Goal: Transaction & Acquisition: Purchase product/service

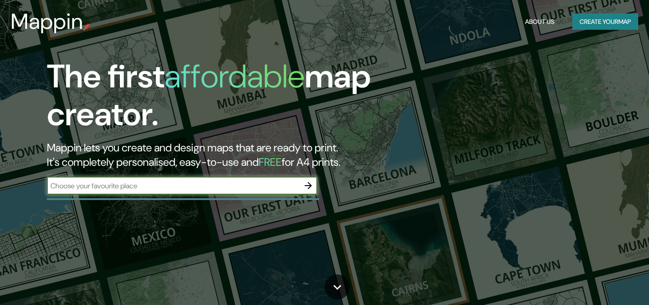
click at [140, 187] on input "text" at bounding box center [173, 186] width 252 height 10
type input "poblenou"
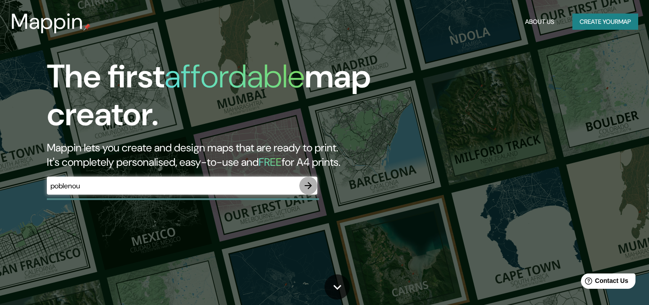
click at [307, 188] on icon "button" at bounding box center [308, 185] width 11 height 11
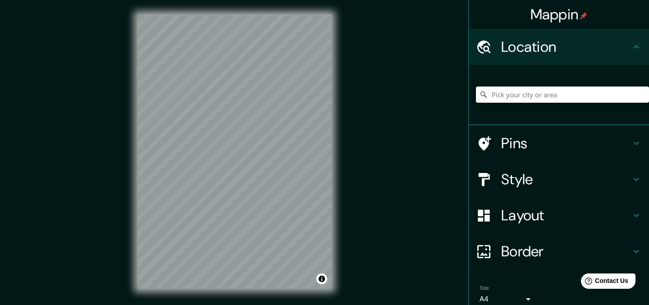
click at [562, 96] on input "Pick your city or area" at bounding box center [562, 95] width 173 height 16
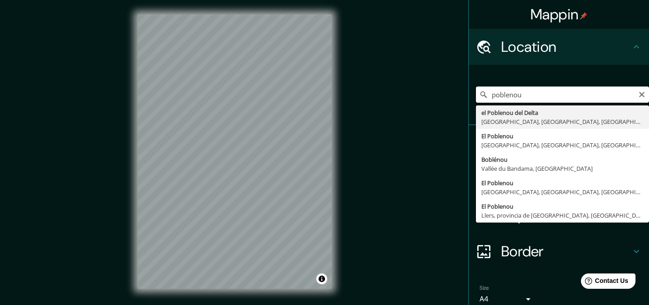
drag, startPoint x: 558, startPoint y: 98, endPoint x: 416, endPoint y: 73, distance: 144.1
click at [425, 78] on div "Mappin Location poblenou el Poblenou del Delta Amposta, provincia de Tarragona,…" at bounding box center [324, 159] width 649 height 318
click at [539, 96] on input "vila" at bounding box center [562, 95] width 173 height 16
type input "[GEOGRAPHIC_DATA], [GEOGRAPHIC_DATA], [GEOGRAPHIC_DATA], [GEOGRAPHIC_DATA]"
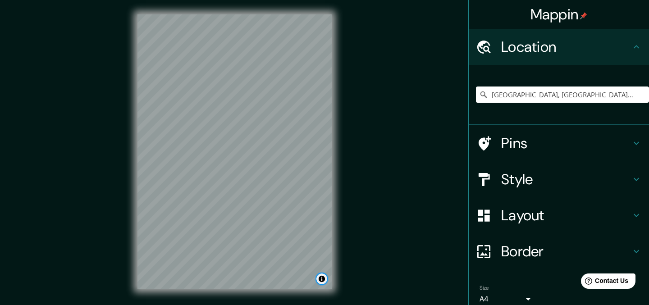
click at [317, 282] on button "Toggle attribution" at bounding box center [321, 279] width 11 height 11
click at [320, 281] on button "Toggle attribution" at bounding box center [321, 279] width 11 height 11
click at [509, 144] on h4 "Pins" at bounding box center [566, 143] width 130 height 18
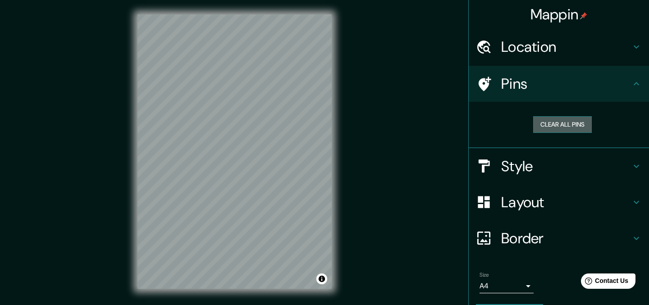
click at [580, 124] on button "Clear all pins" at bounding box center [562, 124] width 59 height 17
click at [583, 123] on button "Clear all pins" at bounding box center [562, 124] width 59 height 17
click at [528, 84] on h4 "Pins" at bounding box center [566, 84] width 130 height 18
click at [492, 86] on div at bounding box center [488, 84] width 25 height 16
click at [549, 58] on div "Location" at bounding box center [559, 47] width 180 height 36
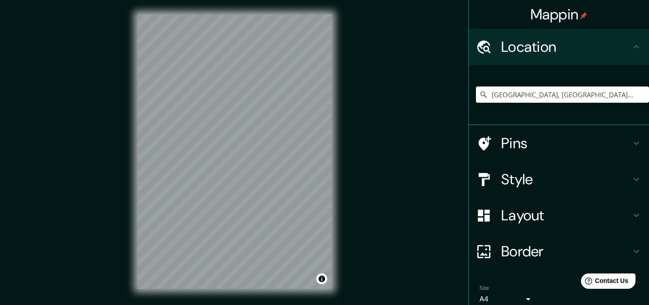
click at [536, 147] on h4 "Pins" at bounding box center [566, 143] width 130 height 18
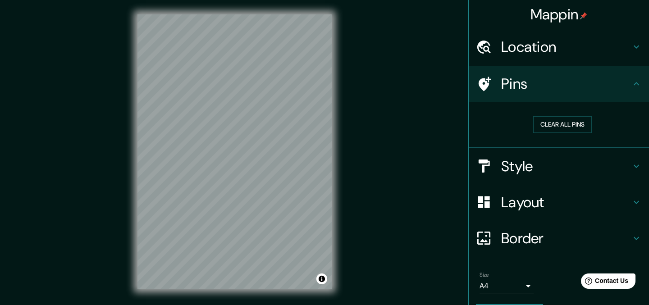
click at [484, 75] on div "Pins" at bounding box center [559, 84] width 180 height 36
click at [593, 92] on h4 "Pins" at bounding box center [566, 84] width 130 height 18
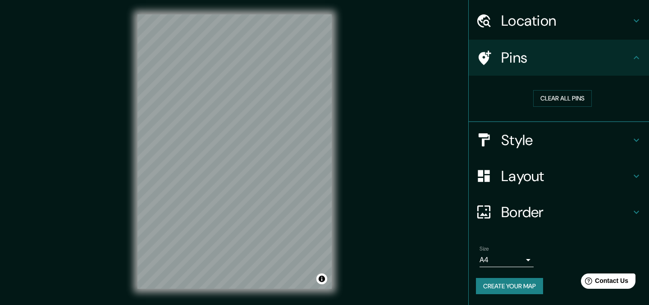
click at [516, 281] on button "Create your map" at bounding box center [509, 286] width 67 height 17
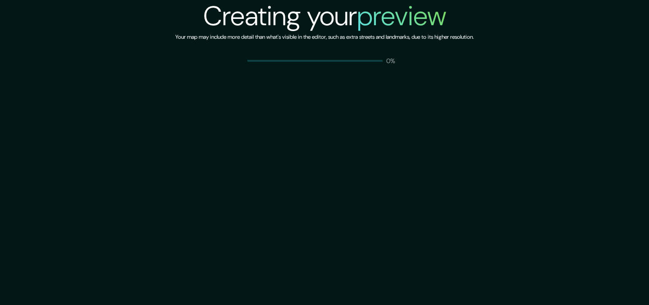
click at [565, 101] on div "Creating your preview Your map may include more detail than what's visible in t…" at bounding box center [324, 152] width 649 height 305
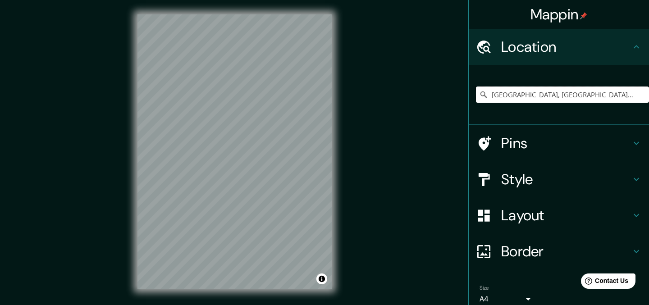
click at [548, 93] on input "La Vila Olímpica del Poblenou, Barcelona, provincia de Barcelona, España" at bounding box center [562, 95] width 173 height 16
click at [552, 95] on input "La Vila Olímpica del Poblenou, Barcelona, provincia de Barcelona, España" at bounding box center [562, 95] width 173 height 16
click at [579, 95] on input "[GEOGRAPHIC_DATA], [GEOGRAPHIC_DATA], [GEOGRAPHIC_DATA], [GEOGRAPHIC_DATA]" at bounding box center [562, 95] width 173 height 16
click at [520, 98] on input "Pick your city or area" at bounding box center [562, 95] width 173 height 16
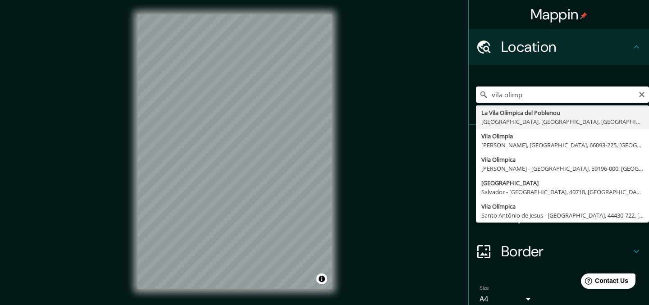
type input "[GEOGRAPHIC_DATA], [GEOGRAPHIC_DATA], [GEOGRAPHIC_DATA], [GEOGRAPHIC_DATA]"
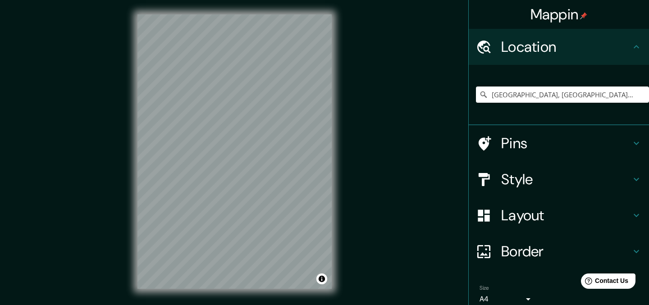
click at [502, 181] on h4 "Style" at bounding box center [566, 179] width 130 height 18
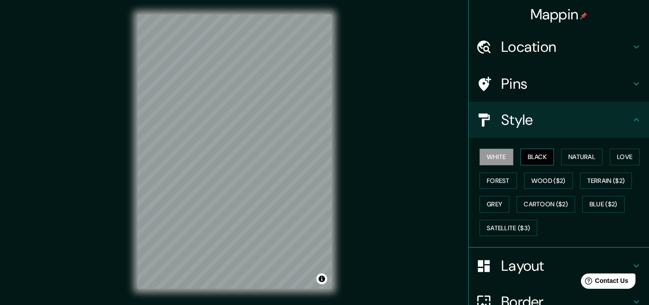
click at [552, 160] on button "Black" at bounding box center [538, 157] width 34 height 17
click at [581, 160] on button "Natural" at bounding box center [581, 157] width 41 height 17
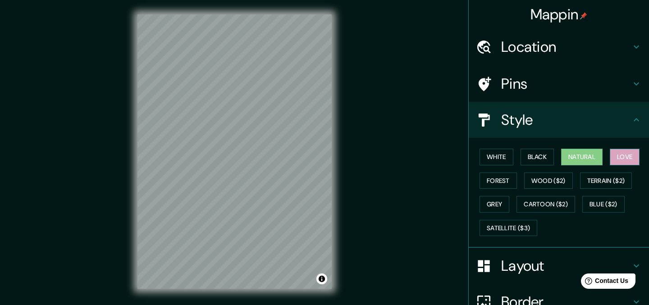
click at [628, 161] on button "Love" at bounding box center [625, 157] width 30 height 17
click at [498, 181] on button "Forest" at bounding box center [497, 181] width 37 height 17
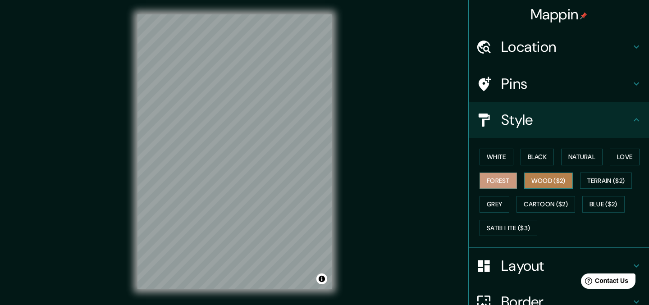
click at [530, 179] on button "Wood ($2)" at bounding box center [548, 181] width 49 height 17
click at [346, 140] on div "Mappin Location La Vila Olímpica del Poblenou, Barcelona, provincia de Barcelon…" at bounding box center [324, 159] width 649 height 318
click at [541, 56] on h4 "Location" at bounding box center [566, 47] width 130 height 18
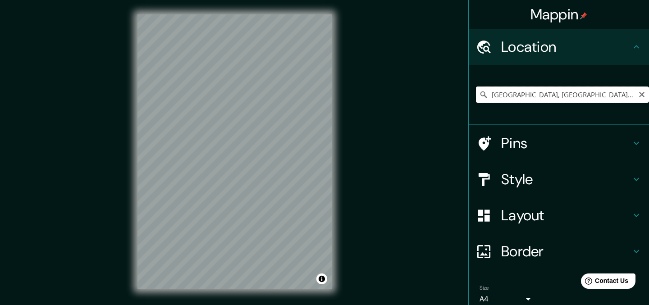
click at [546, 100] on input "La Vila Olímpica del Poblenou, Barcelona, provincia de Barcelona, España" at bounding box center [562, 95] width 173 height 16
click at [532, 137] on h4 "Pins" at bounding box center [566, 143] width 130 height 18
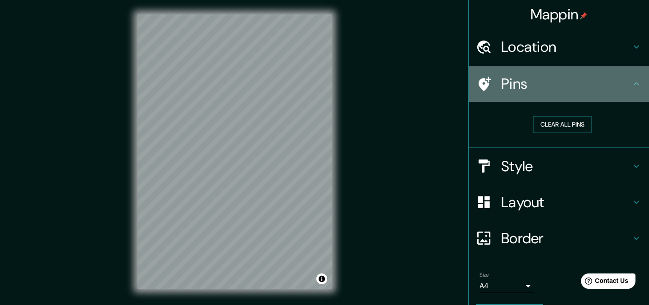
click at [486, 84] on icon at bounding box center [485, 84] width 13 height 14
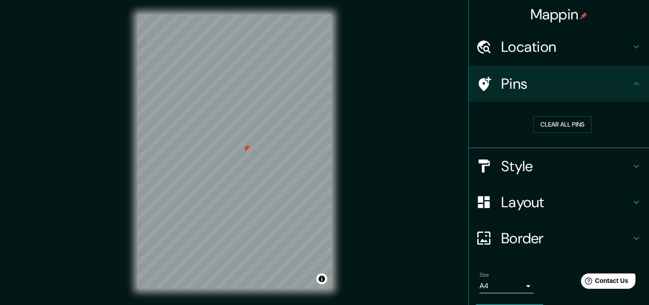
click at [244, 150] on div at bounding box center [245, 148] width 7 height 7
click at [549, 164] on h4 "Style" at bounding box center [566, 166] width 130 height 18
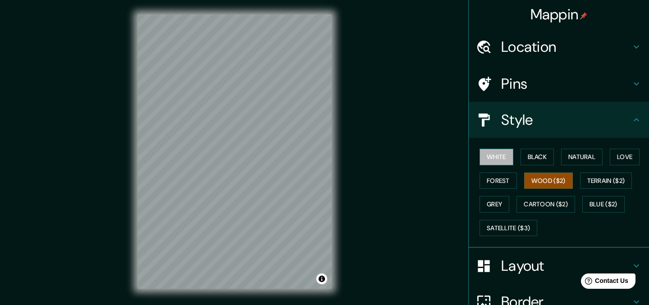
click at [507, 158] on button "White" at bounding box center [496, 157] width 34 height 17
click at [541, 156] on button "Black" at bounding box center [538, 157] width 34 height 17
click at [504, 157] on button "White" at bounding box center [496, 157] width 34 height 17
click at [536, 155] on button "Black" at bounding box center [538, 157] width 34 height 17
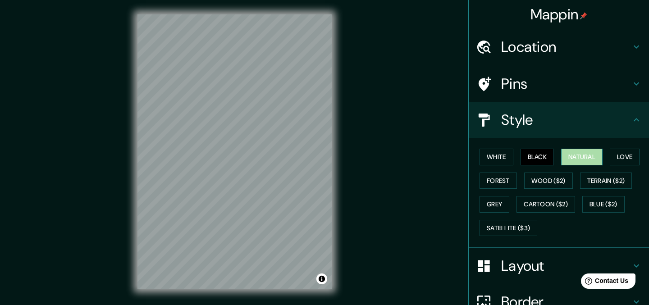
click at [586, 157] on button "Natural" at bounding box center [581, 157] width 41 height 17
click at [498, 155] on button "White" at bounding box center [496, 157] width 34 height 17
click at [553, 156] on button "Black" at bounding box center [538, 157] width 34 height 17
click at [582, 156] on button "Natural" at bounding box center [581, 157] width 41 height 17
click at [622, 164] on button "Love" at bounding box center [625, 157] width 30 height 17
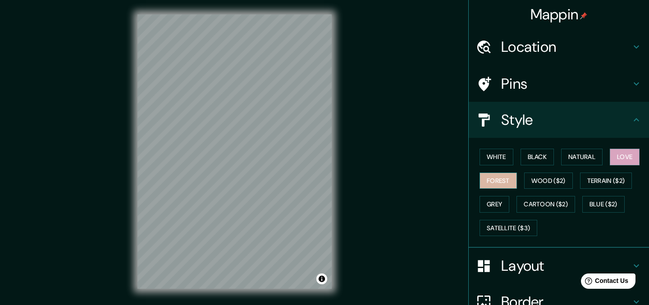
click at [499, 176] on button "Forest" at bounding box center [497, 181] width 37 height 17
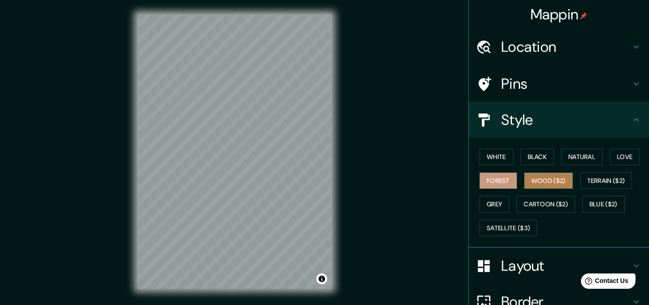
click at [535, 179] on button "Wood ($2)" at bounding box center [548, 181] width 49 height 17
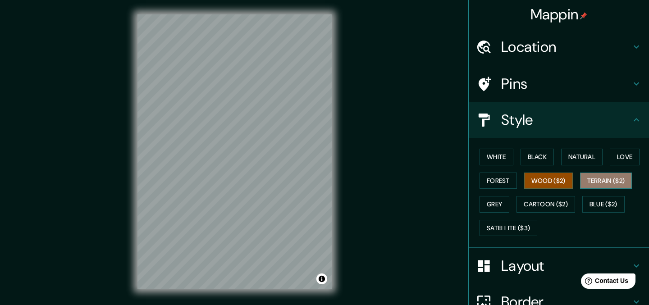
click at [603, 177] on button "Terrain ($2)" at bounding box center [606, 181] width 52 height 17
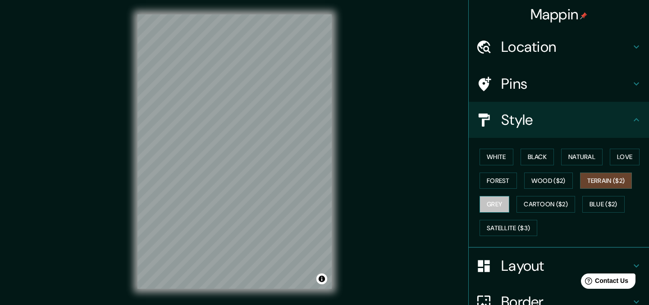
click at [490, 200] on button "Grey" at bounding box center [494, 204] width 30 height 17
click at [495, 155] on button "White" at bounding box center [496, 157] width 34 height 17
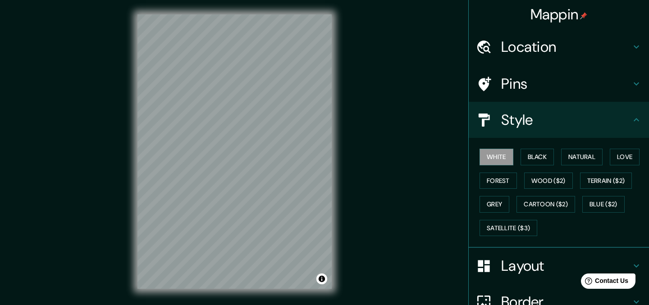
click at [522, 272] on h4 "Layout" at bounding box center [566, 266] width 130 height 18
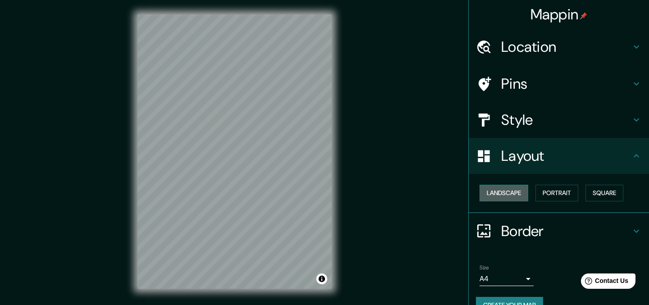
click at [520, 197] on button "Landscape" at bounding box center [503, 193] width 49 height 17
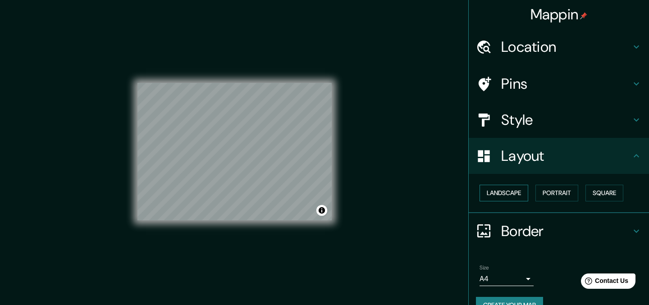
click at [519, 197] on button "Landscape" at bounding box center [503, 193] width 49 height 17
click at [552, 197] on button "Portrait" at bounding box center [556, 193] width 43 height 17
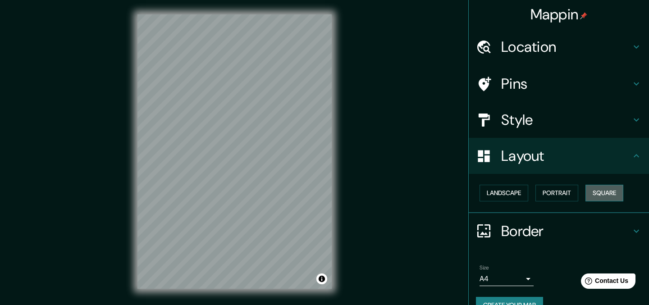
click at [593, 196] on button "Square" at bounding box center [604, 193] width 38 height 17
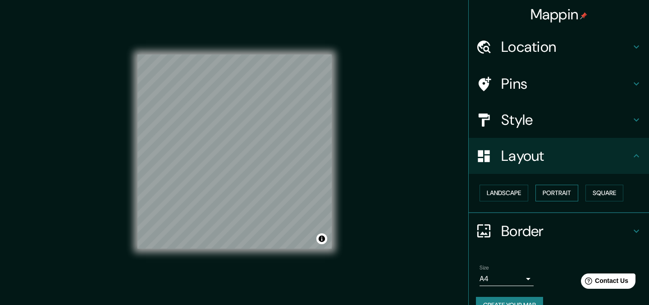
click at [564, 193] on button "Portrait" at bounding box center [556, 193] width 43 height 17
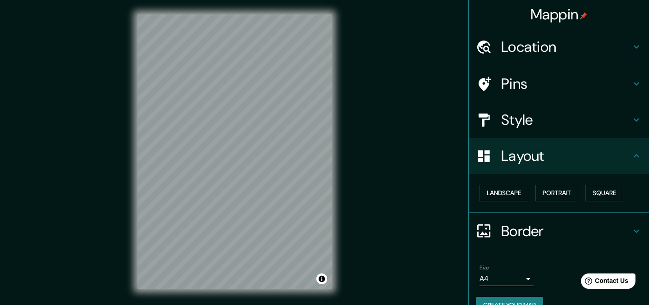
scroll to position [19, 0]
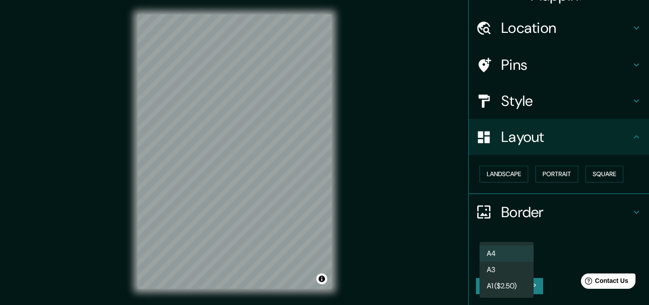
click at [522, 263] on body "Mappin Location La Vila Olímpica del Poblenou, Barcelona, provincia de Barcelon…" at bounding box center [324, 152] width 649 height 305
click at [507, 266] on li "A3" at bounding box center [506, 270] width 54 height 16
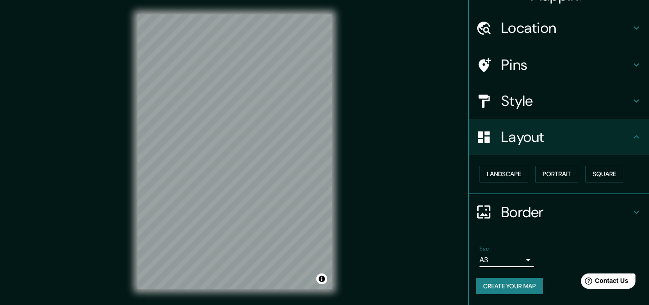
click at [509, 259] on body "Mappin Location La Vila Olímpica del Poblenou, Barcelona, provincia de Barcelon…" at bounding box center [324, 152] width 649 height 305
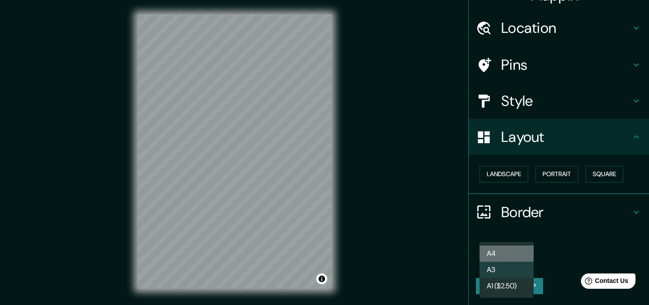
click at [499, 251] on li "A4" at bounding box center [506, 254] width 54 height 16
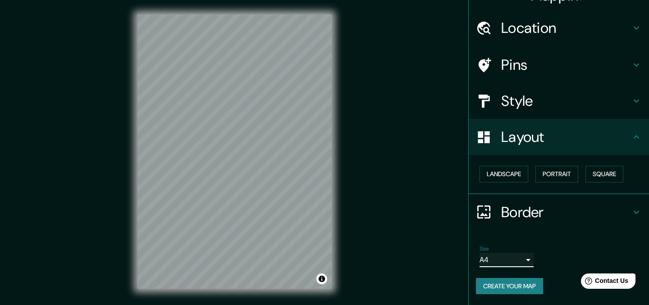
scroll to position [13, 0]
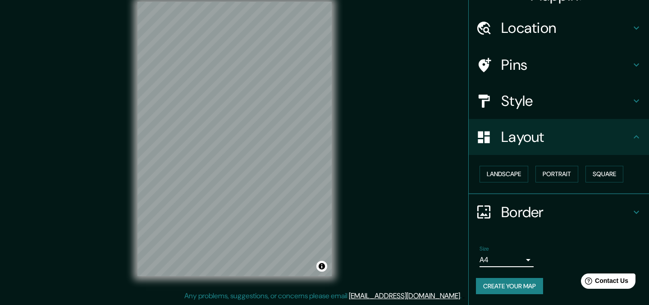
click at [527, 261] on body "Mappin Location La Vila Olímpica del Poblenou, Barcelona, provincia de Barcelon…" at bounding box center [324, 139] width 649 height 305
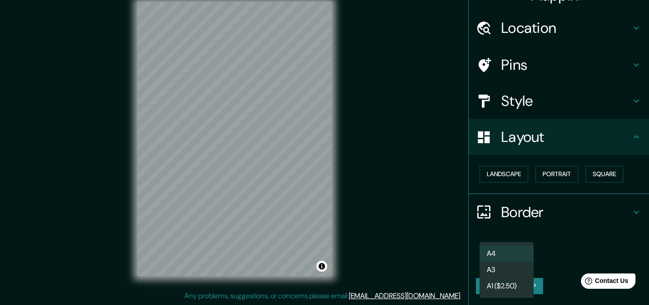
click at [508, 271] on li "A3" at bounding box center [506, 270] width 54 height 16
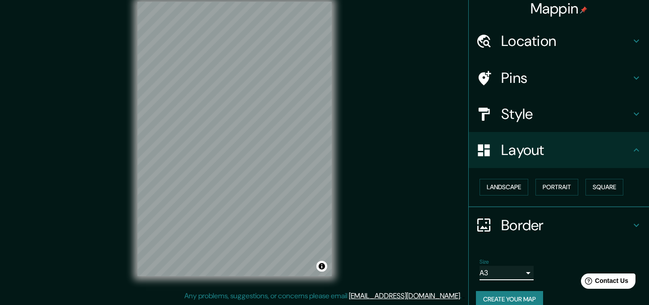
scroll to position [0, 0]
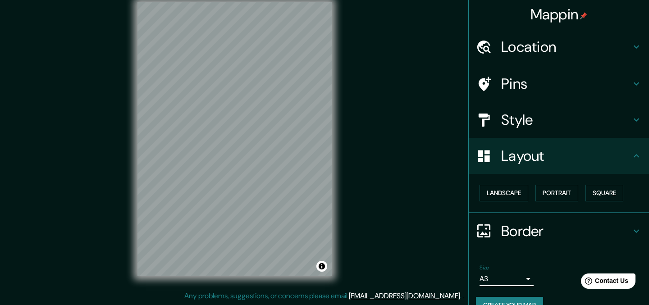
click at [519, 222] on h4 "Border" at bounding box center [566, 231] width 130 height 18
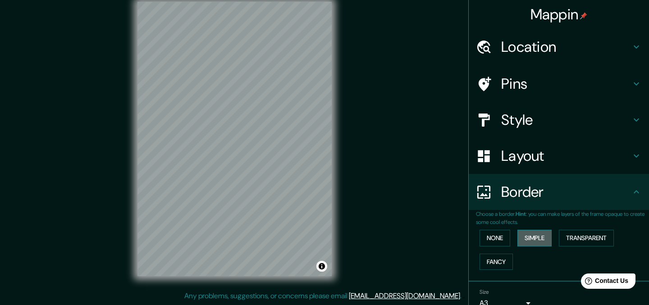
click at [544, 237] on button "Simple" at bounding box center [534, 238] width 34 height 17
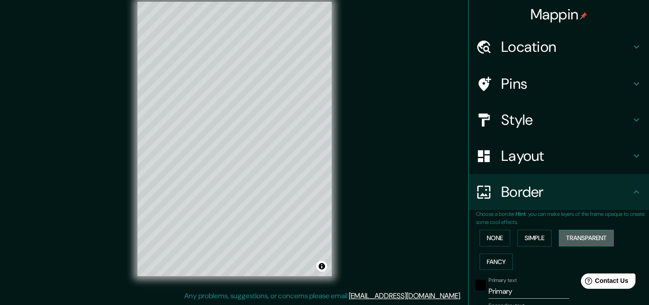
click at [598, 239] on button "Transparent" at bounding box center [586, 238] width 55 height 17
click at [499, 262] on button "Fancy" at bounding box center [495, 262] width 33 height 17
click at [534, 238] on button "Simple" at bounding box center [534, 238] width 34 height 17
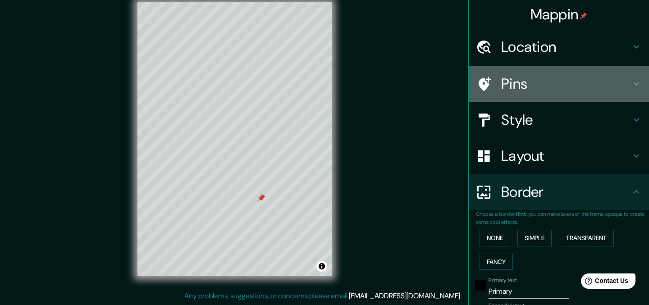
click at [514, 77] on h4 "Pins" at bounding box center [566, 84] width 130 height 18
type input "172"
type input "34"
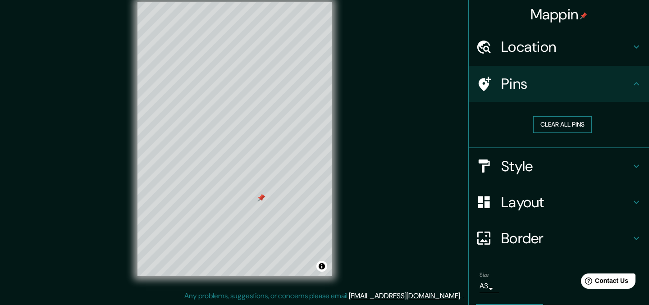
click at [566, 129] on button "Clear all pins" at bounding box center [562, 124] width 59 height 17
click at [547, 125] on button "Clear all pins" at bounding box center [562, 124] width 59 height 17
click at [537, 244] on h4 "Border" at bounding box center [566, 238] width 130 height 18
type input "172"
type input "34"
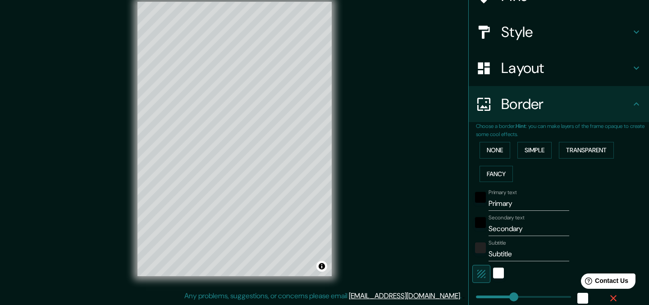
scroll to position [87, 0]
click at [515, 210] on input "Primary" at bounding box center [529, 204] width 81 height 14
type input "Primar"
type input "172"
type input "34"
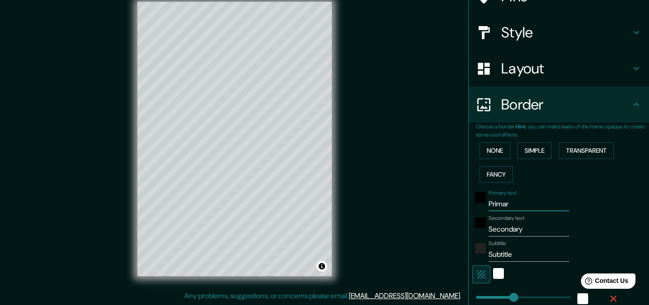
type input "Prima"
type input "172"
type input "34"
type input "Prim"
type input "172"
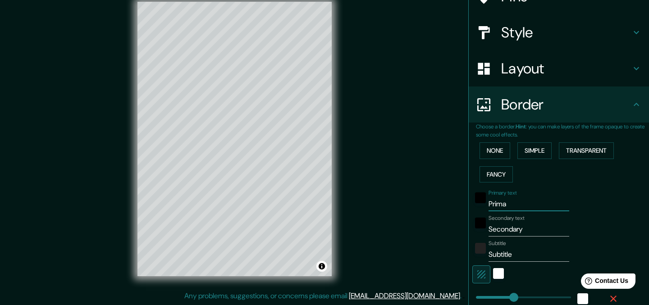
type input "34"
type input "Pri"
type input "172"
type input "34"
type input "Pr"
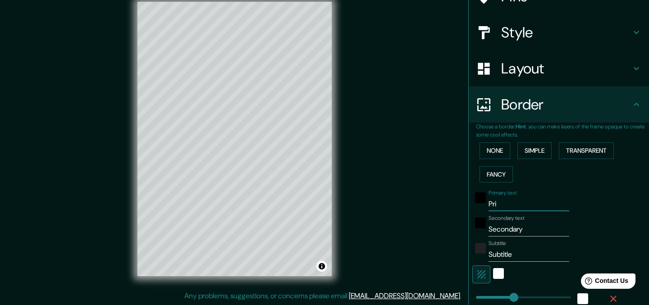
type input "172"
type input "34"
type input "P"
type input "172"
type input "34"
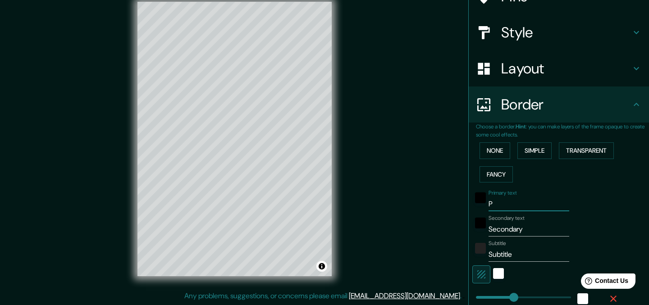
type input "172"
type input "34"
type input "L"
type input "172"
type input "34"
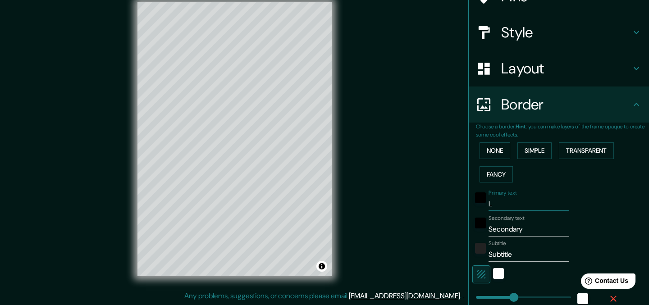
type input "LA"
type input "172"
type input "34"
type input "LA"
type input "172"
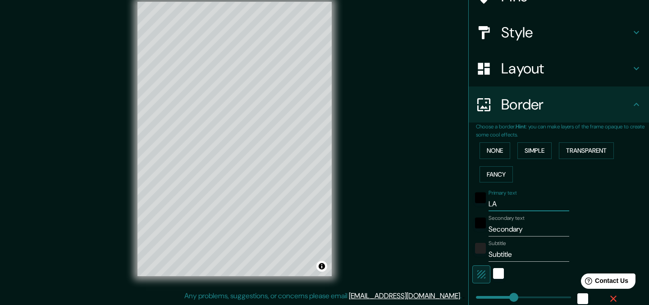
type input "34"
type input "LA V"
type input "172"
type input "34"
type input "LA VI"
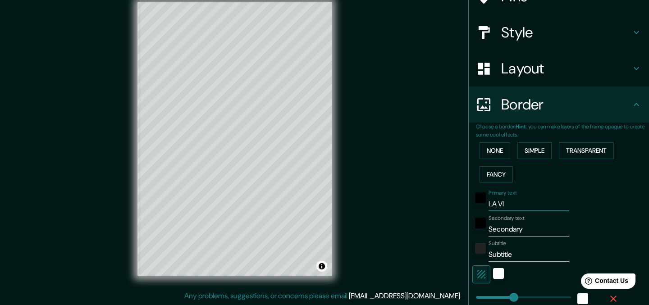
type input "172"
type input "34"
type input "LA VIL"
type input "172"
type input "34"
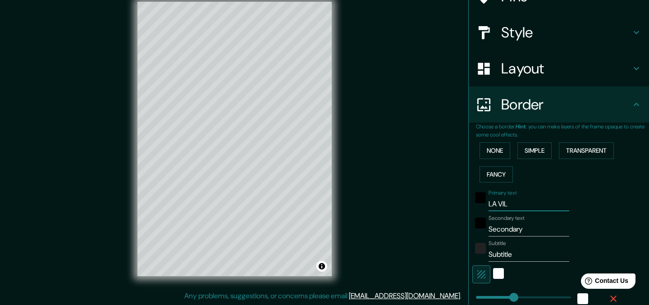
type input "LA VILA"
type input "172"
type input "34"
type input "LA VILA"
type input "172"
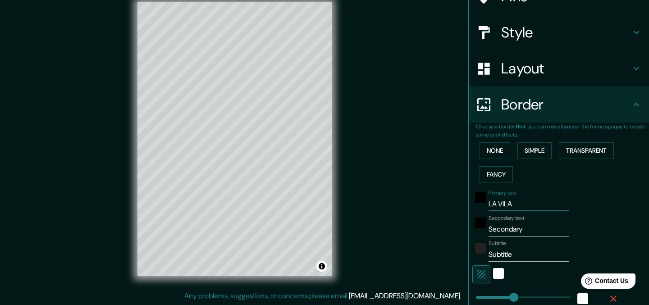
type input "34"
type input "LA VILA"
type input "172"
type input "34"
type input "LA VILA"
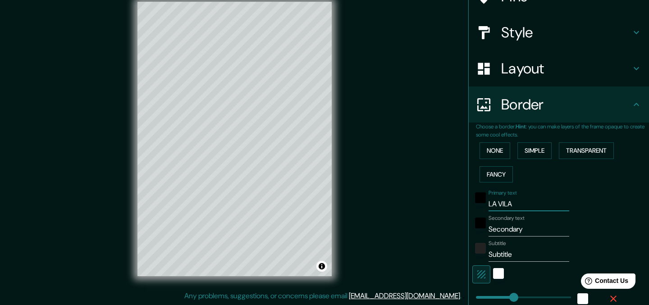
click at [527, 231] on input "Secondary" at bounding box center [529, 229] width 81 height 14
type input "Secondar"
type input "172"
type input "34"
type input "Seconda"
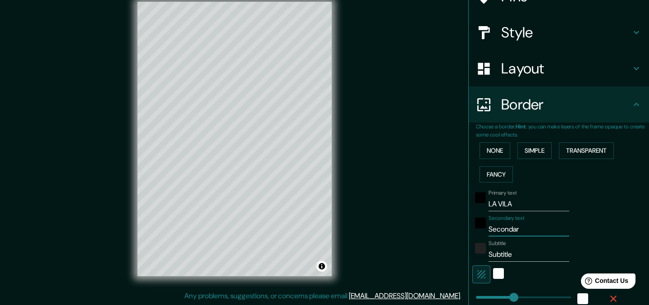
type input "172"
type input "34"
type input "Second"
type input "172"
type input "34"
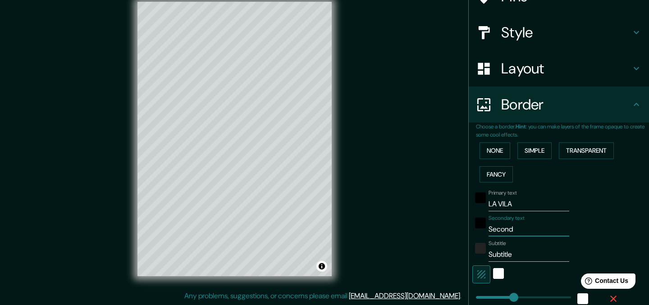
type input "Secon"
type input "172"
type input "34"
type input "Seco"
type input "172"
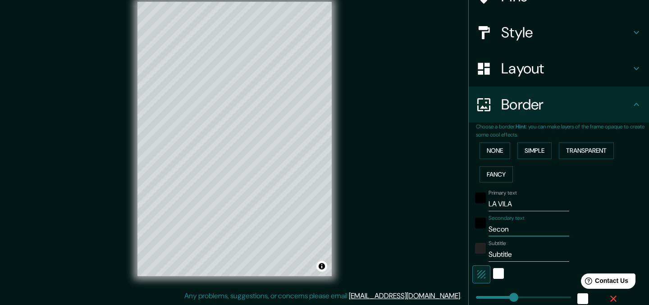
type input "34"
type input "Sec"
type input "172"
type input "34"
type input "Se"
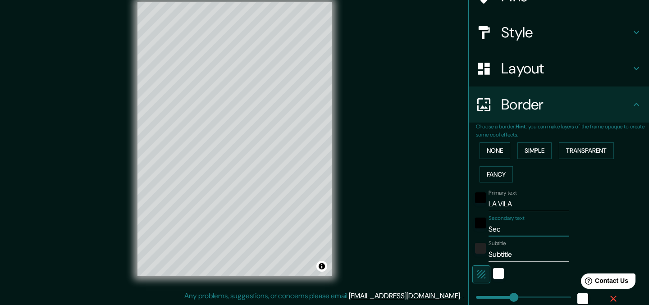
type input "172"
type input "34"
type input "S"
type input "172"
type input "34"
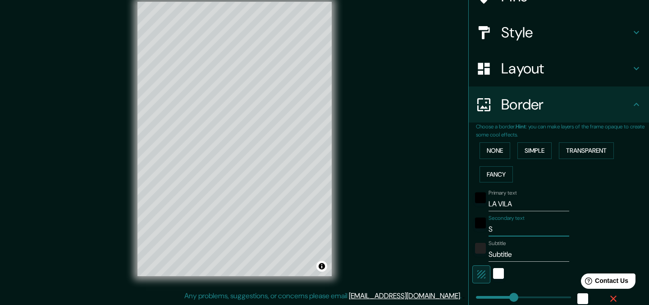
type input "172"
type input "34"
type input "O"
type input "172"
type input "34"
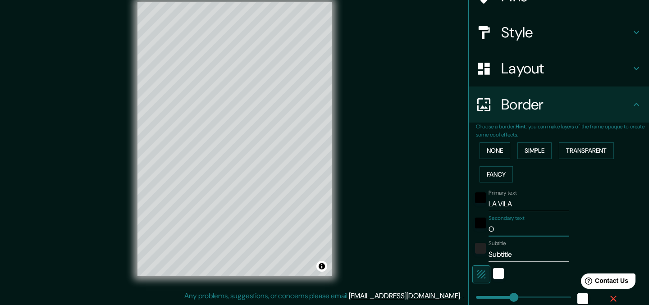
type input "OL"
type input "172"
type input "34"
type input "OLI"
type input "172"
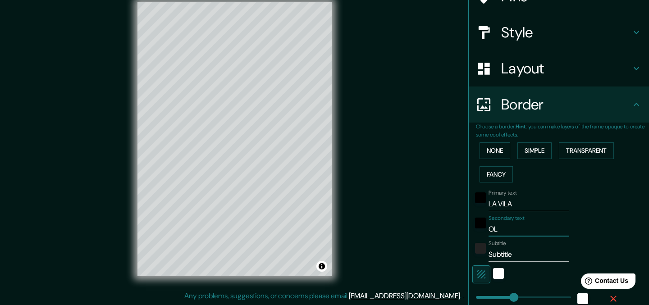
type input "34"
type input "OLIM"
type input "172"
type input "34"
type input "OLIMP"
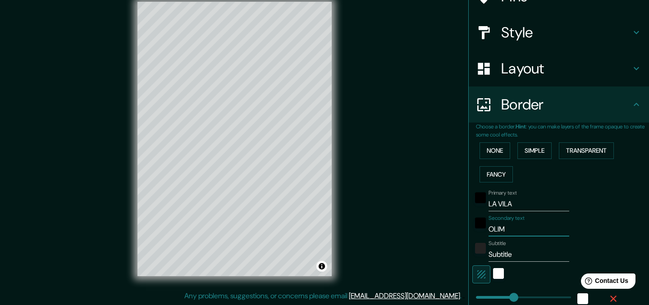
type input "172"
type input "34"
type input "OLIMPI"
type input "172"
type input "34"
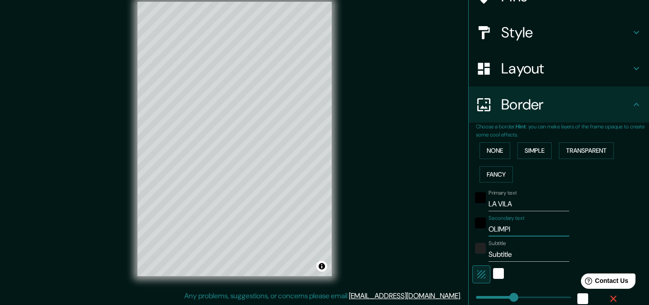
type input "OLIMPIC"
type input "172"
type input "34"
type input "OLIMPICA"
type input "172"
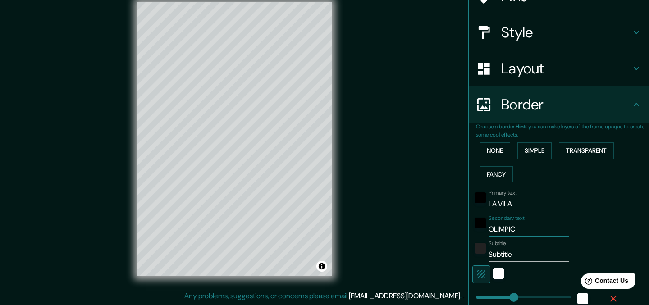
type input "34"
type input "OLIMPICA"
drag, startPoint x: 515, startPoint y: 255, endPoint x: 467, endPoint y: 255, distance: 47.8
click at [469, 255] on div "Choose a border. Hint : you can make layers of the frame opaque to create some …" at bounding box center [559, 241] width 180 height 236
type input "172"
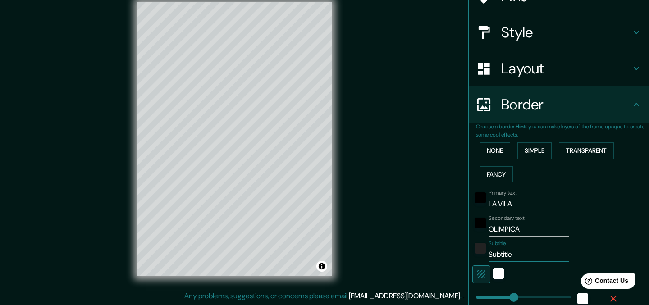
type input "34"
drag, startPoint x: 520, startPoint y: 204, endPoint x: 434, endPoint y: 202, distance: 86.1
click at [435, 202] on div "Mappin Location La Vila Olímpica del Poblenou, Barcelona, provincia de Barcelon…" at bounding box center [324, 146] width 649 height 318
type input "V"
type input "172"
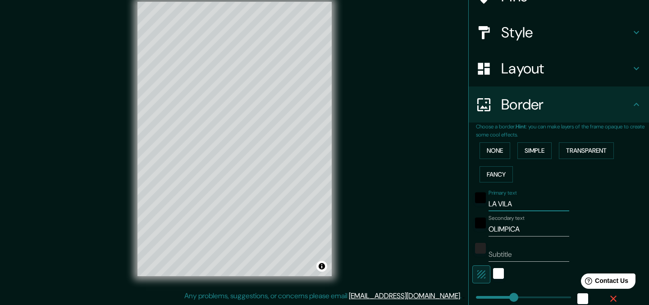
type input "34"
type input "VI"
type input "172"
type input "34"
type input "VIL"
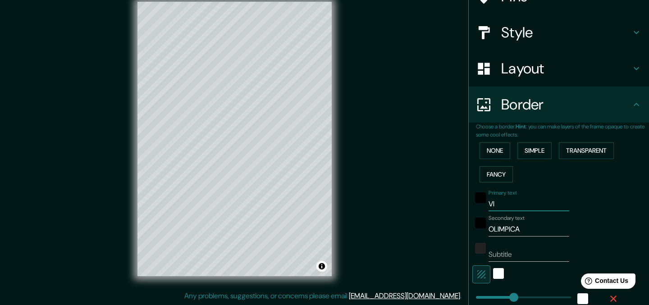
type input "172"
type input "34"
type input "VILA"
type input "172"
type input "34"
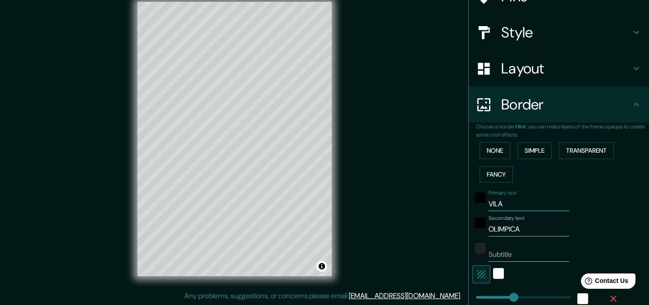
type input "VILA"
type input "172"
type input "34"
type input "VILA O"
type input "172"
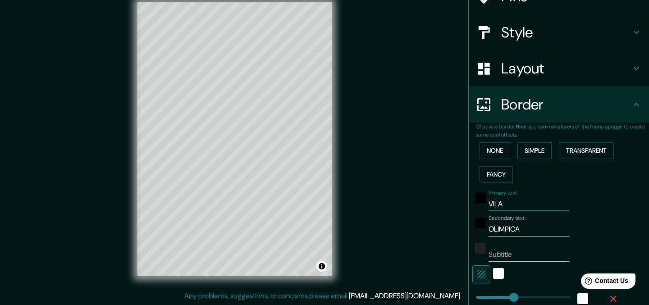
type input "34"
type input "VILA OL"
type input "172"
type input "34"
type input "VILA OLI"
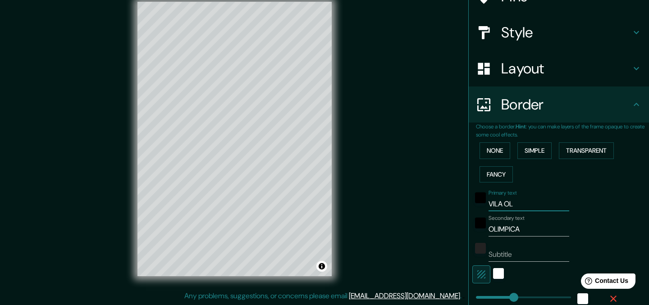
type input "172"
type input "34"
type input "VILA OLIM"
type input "172"
type input "34"
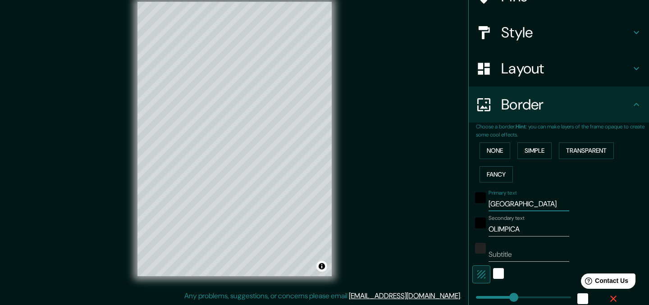
type input "VILA OLI"
type input "172"
type input "34"
type input "VILA OL"
type input "172"
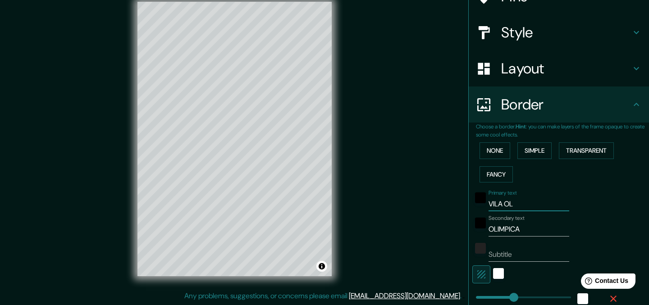
type input "34"
type input "VILA O"
type input "172"
type input "34"
type input "VILA"
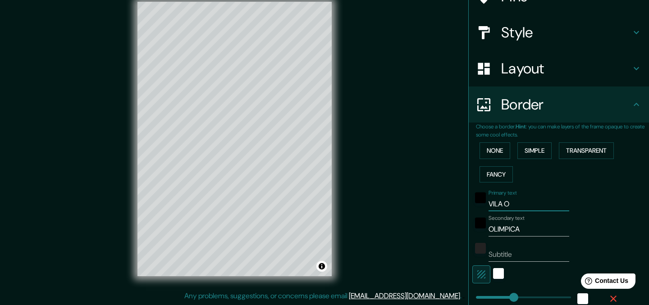
type input "172"
type input "34"
type input "VILA"
type input "172"
type input "34"
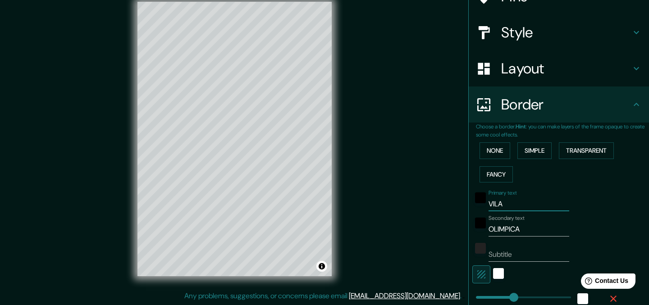
type input "VIL"
type input "172"
type input "34"
type input "VI"
type input "172"
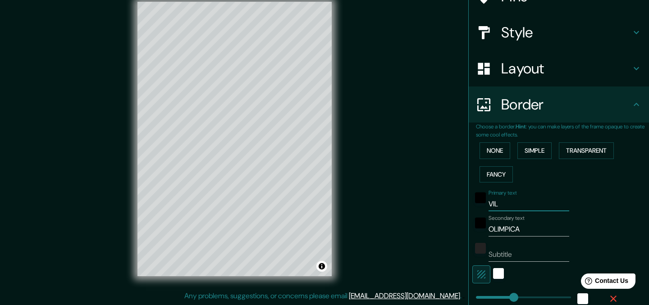
type input "34"
type input "V"
type input "172"
type input "34"
type input "172"
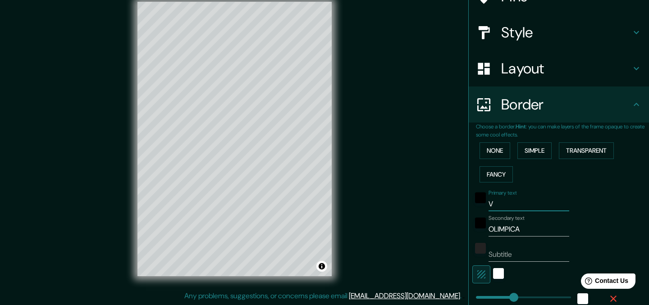
type input "34"
type input "L"
type input "172"
type input "34"
type input "LA"
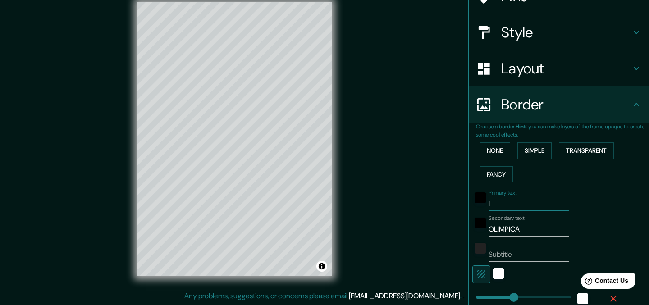
type input "172"
type input "34"
type input "LA"
type input "172"
type input "34"
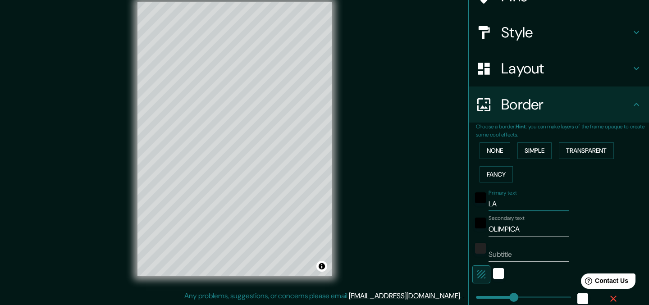
type input "LA V"
type input "172"
type input "34"
type input "LA VI"
type input "172"
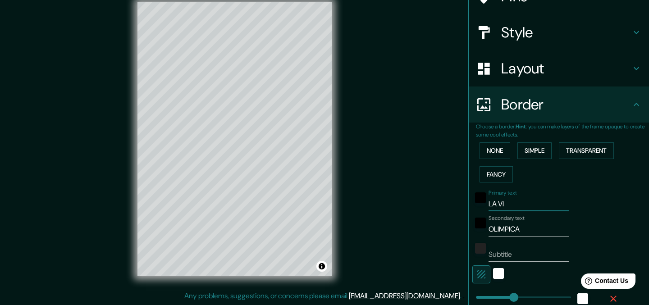
type input "34"
type input "LA VIL"
type input "172"
type input "34"
type input "LA VILA"
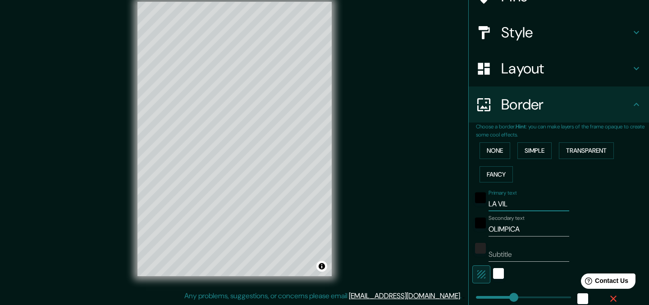
type input "172"
type input "34"
click at [525, 232] on input "OLIMPICA" at bounding box center [529, 229] width 81 height 14
type input "OLIMPIC"
type input "172"
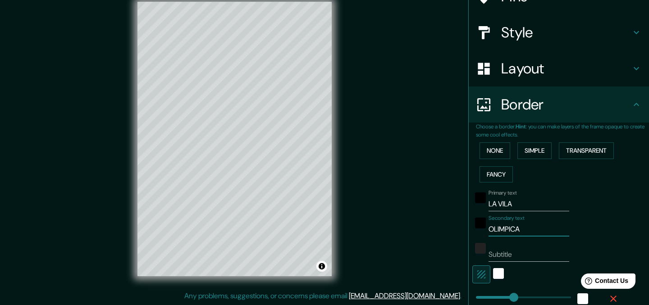
type input "34"
type input "OLIMPI"
type input "172"
type input "34"
type input "OLIMP"
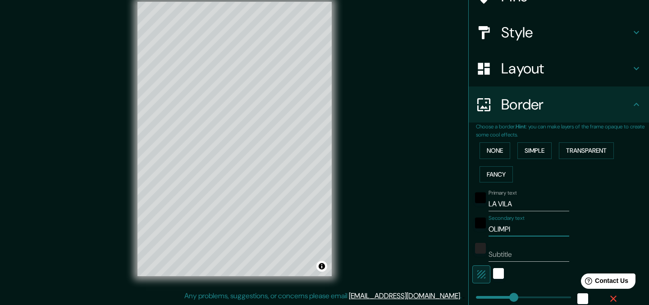
type input "172"
type input "34"
type input "OLIM"
type input "172"
type input "34"
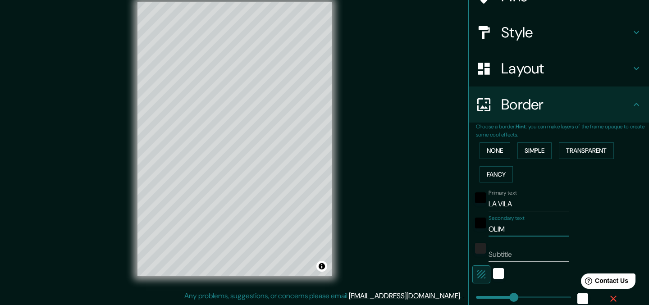
type input "OLI"
type input "172"
type input "34"
click at [532, 251] on input "Subtitle" at bounding box center [529, 254] width 81 height 14
drag, startPoint x: 511, startPoint y: 297, endPoint x: 521, endPoint y: 297, distance: 9.5
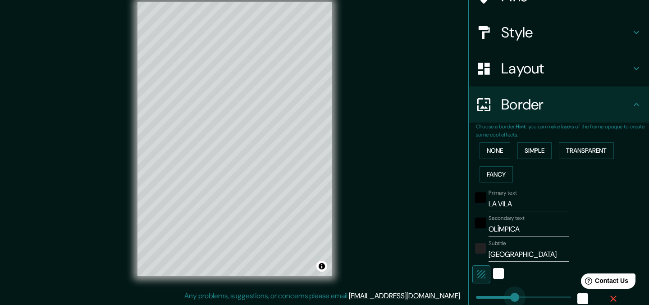
drag, startPoint x: 521, startPoint y: 297, endPoint x: 515, endPoint y: 297, distance: 5.9
drag, startPoint x: 515, startPoint y: 297, endPoint x: 508, endPoint y: 297, distance: 6.8
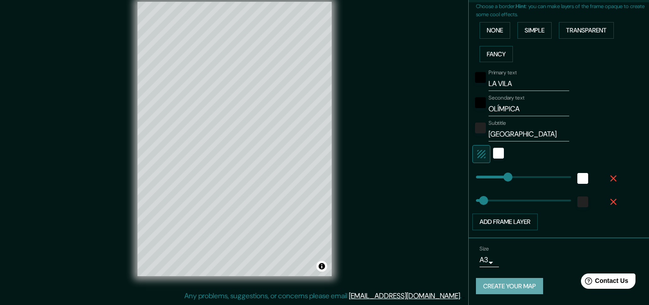
click at [519, 292] on button "Create your map" at bounding box center [509, 286] width 67 height 17
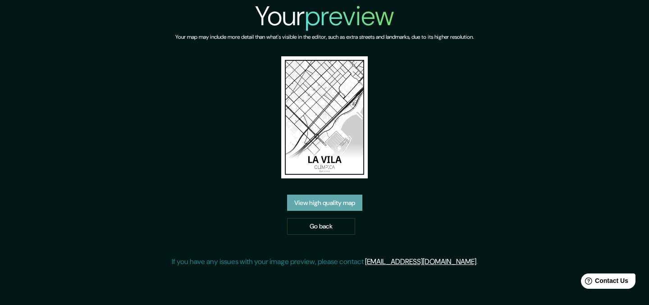
click at [334, 205] on link "View high quality map" at bounding box center [324, 203] width 75 height 17
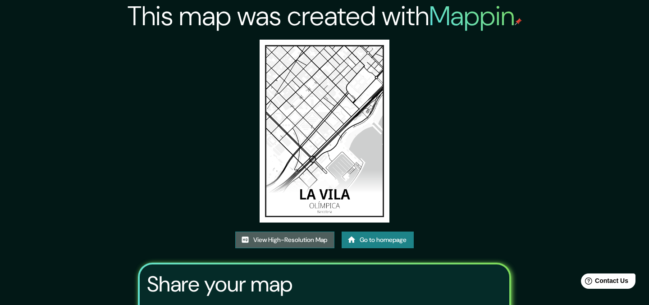
click at [274, 238] on link "View High-Resolution Map" at bounding box center [284, 240] width 99 height 17
